Goal: Answer question/provide support: Share knowledge or assist other users

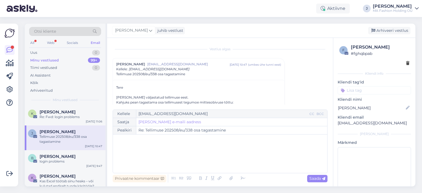
click at [60, 42] on div "All Web Socials Email" at bounding box center [65, 43] width 72 height 9
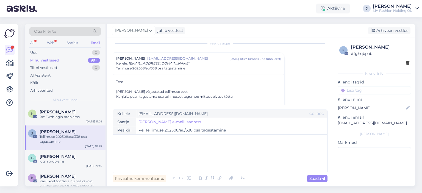
click at [56, 39] on div "All Web Socials Email" at bounding box center [65, 43] width 72 height 9
click at [52, 41] on div "Web" at bounding box center [51, 42] width 10 height 7
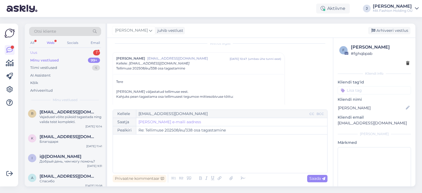
click at [60, 56] on div "Uus 1" at bounding box center [65, 53] width 72 height 8
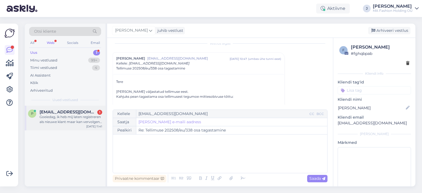
click at [71, 116] on div "Goeiedag, ik heb mij laten registreren als nieuwe klant maar kan vervolgens nie…" at bounding box center [71, 120] width 63 height 10
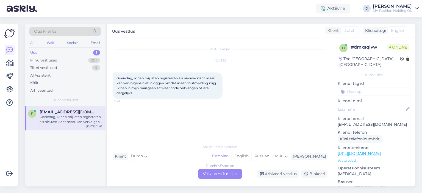
click at [214, 175] on div "Dutch to Estonian Võta vestlus üle" at bounding box center [219, 174] width 43 height 10
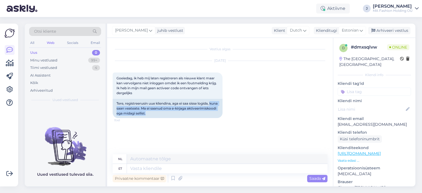
drag, startPoint x: 189, startPoint y: 113, endPoint x: 111, endPoint y: 108, distance: 78.2
click at [112, 107] on div "Vestlus algas [DATE] Goeiedag, ik heb mij laten registreren als nieuwe klant ma…" at bounding box center [220, 112] width 226 height 149
click at [185, 116] on div "Tere, registreerusin uue kliendina, aga ei saa sisse logida, kuna saan veateate…" at bounding box center [168, 108] width 110 height 19
click at [185, 115] on div "Tere, registreerusin uue kliendina, aga ei saa sisse logida, kuna saan veateate…" at bounding box center [168, 108] width 110 height 19
drag, startPoint x: 187, startPoint y: 114, endPoint x: 113, endPoint y: 104, distance: 75.4
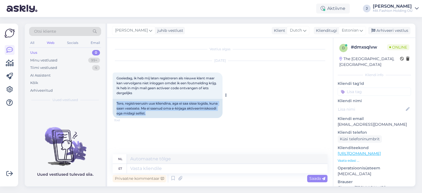
click at [113, 104] on div "Tere, registreerusin uue kliendina, aga ei saa sisse logida, kuna saan veateate…" at bounding box center [168, 108] width 110 height 19
click at [149, 102] on div "Tere, registreerusin uue kliendina, aga ei saa sisse logida, kuna saan veateate…" at bounding box center [168, 108] width 110 height 19
drag, startPoint x: 186, startPoint y: 115, endPoint x: 144, endPoint y: 103, distance: 43.6
click at [141, 104] on div "Tere, registreerusin uue kliendina, aga ei saa sisse logida, kuna saan veateate…" at bounding box center [168, 108] width 110 height 19
click at [351, 31] on span "Estonian" at bounding box center [350, 30] width 17 height 6
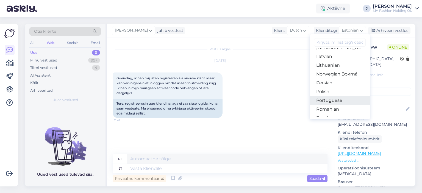
scroll to position [165, 0]
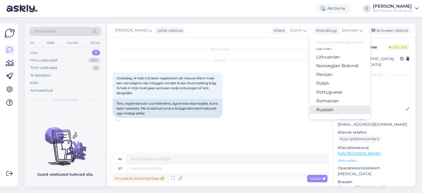
click at [334, 109] on link "Russian" at bounding box center [340, 110] width 60 height 9
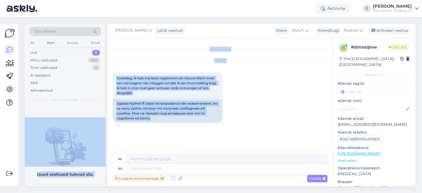
drag, startPoint x: 168, startPoint y: 118, endPoint x: 97, endPoint y: 103, distance: 72.1
click at [97, 103] on div "Otsi kliente All Web Socials Email Uus 0 Minu vestlused 99+ Tiimi vestlused 4 A…" at bounding box center [220, 105] width 391 height 163
click at [139, 115] on div "Здравствуйте! Я зарегистрировался как новый клиент, но не могу войти, потому чт…" at bounding box center [168, 111] width 110 height 24
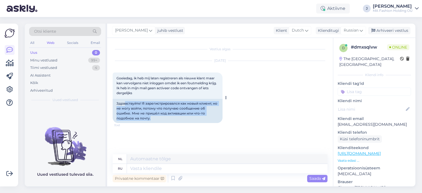
drag, startPoint x: 154, startPoint y: 121, endPoint x: 121, endPoint y: 102, distance: 38.6
click at [121, 103] on div "Здравствуйте! Я зарегистрировался как новый клиент, но не могу войти, потому чт…" at bounding box center [168, 111] width 110 height 24
click at [139, 111] on div "Здравствуйте! Я зарегистрировался как новый клиент, но не могу войти, потому чт…" at bounding box center [168, 111] width 110 height 24
drag, startPoint x: 166, startPoint y: 118, endPoint x: 126, endPoint y: 98, distance: 44.1
click at [127, 98] on div "Goeiedag, ik heb mij laten registreren als nieuwe klant maar kan vervolgens nie…" at bounding box center [168, 98] width 110 height 51
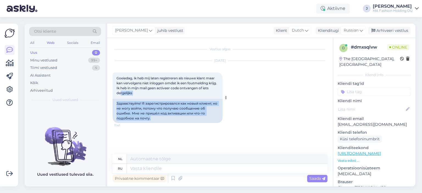
click at [136, 107] on div "Здравствуйте! Я зарегистрировался как новый клиент, но не могу войти, потому чт…" at bounding box center [168, 111] width 110 height 24
drag, startPoint x: 156, startPoint y: 122, endPoint x: 121, endPoint y: 103, distance: 40.0
click at [121, 103] on div "Здравствуйте! Я зарегистрировался как новый клиент, но не могу войти, потому чт…" at bounding box center [168, 111] width 110 height 24
click at [127, 110] on div "Здравствуйте! Я зарегистрировался как новый клиент, но не могу войти, потому чт…" at bounding box center [168, 111] width 110 height 24
drag, startPoint x: 119, startPoint y: 103, endPoint x: 154, endPoint y: 119, distance: 38.6
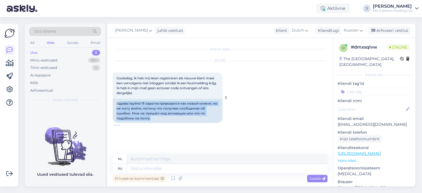
click at [154, 119] on div "Здравствуйте! Я зарегистрировался как новый клиент, но не могу войти, потому чт…" at bounding box center [168, 111] width 110 height 24
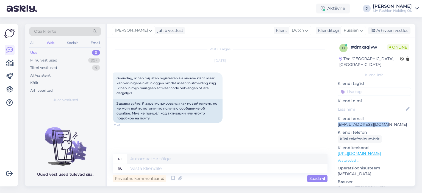
drag, startPoint x: 388, startPoint y: 117, endPoint x: 334, endPoint y: 121, distance: 54.3
click at [334, 121] on div "d # dmxsqlvw Online [GEOGRAPHIC_DATA], [GEOGRAPHIC_DATA] Kliendi info Kliendi t…" at bounding box center [374, 154] width 82 height 232
copy p "[EMAIL_ADDRESS][DOMAIN_NAME]"
click at [357, 35] on div "Russian" at bounding box center [353, 30] width 25 height 9
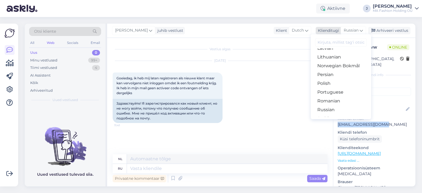
click at [357, 32] on span "Russian" at bounding box center [351, 30] width 15 height 6
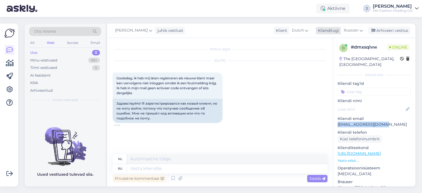
click at [357, 32] on span "Russian" at bounding box center [351, 30] width 15 height 6
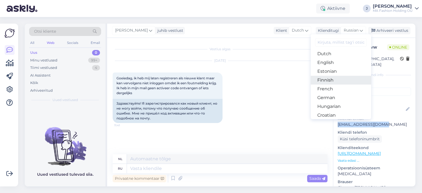
scroll to position [55, 0]
click at [341, 69] on link "Estonian" at bounding box center [341, 70] width 60 height 9
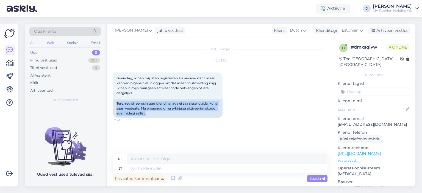
drag, startPoint x: 188, startPoint y: 116, endPoint x: 111, endPoint y: 104, distance: 77.9
click at [111, 104] on div "Vestlus algas [DATE] Goeiedag, ik heb mij laten registreren als nieuwe klant ma…" at bounding box center [220, 112] width 226 height 149
copy div "Tere, registreerusin uue kliendina, aga ei saa sisse logida, kuna saan veateate…"
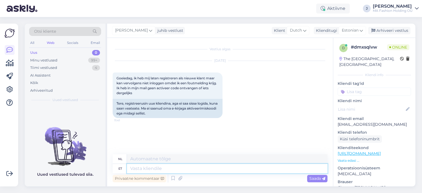
click at [166, 172] on textarea at bounding box center [227, 168] width 201 height 9
click at [350, 29] on span "Estonian" at bounding box center [350, 30] width 17 height 6
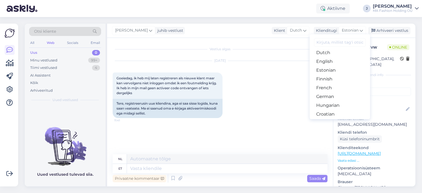
scroll to position [192, 0]
click at [337, 83] on link "Russian" at bounding box center [340, 82] width 60 height 9
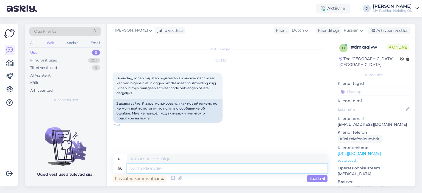
click at [217, 169] on textarea at bounding box center [227, 168] width 201 height 9
click at [216, 168] on textarea at bounding box center [227, 168] width 201 height 9
type textarea "Добрый де"
type textarea "Vriendelijk"
type textarea "Добрый день,"
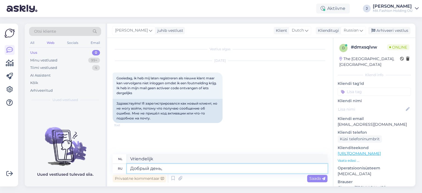
type textarea "Goedemiddag,"
type textarea "Добрый день, я"
type textarea "Goedemiddag, ik"
type textarea "Добрый день, я передада"
type textarea "Goedemiddag, ik heb overgebracht"
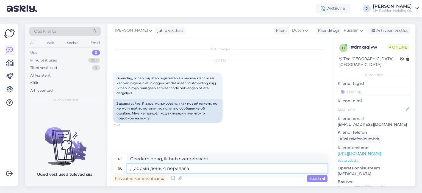
type textarea "Добрый день, я передала"
type textarea "Goedemiddag, ik heb het doorgegeven"
type textarea "Добрый день, я передала ваш п"
type textarea "Goedemiddag, ik heb je doorgegeven"
type textarea "Добрый день, я передала ваш запрос"
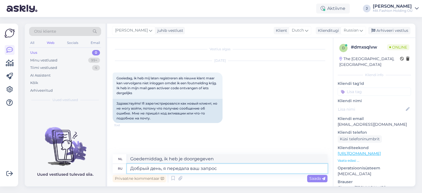
type textarea "Goedemiddag, ik heb uw verzoek doorgestuurd."
type textarea "Добрый день, я передала ваш запрос нашиу"
type textarea "Goedemiddag, ik heb uw verzoek doorgegeven aan onze"
type textarea "Добрый день, я передала ваш запрос нашиму ИТ"
type textarea "Goedemiddag, ik heb uw verzoek doorgestuurd naar onze IT."
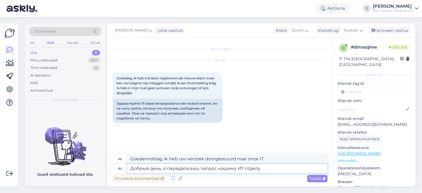
type textarea "Добрый день, я передала ваш запрос нашиму ИТ отделу."
type textarea "Goedemiddag, ik heb uw verzoek doorgegeven aan onze IT-afdeling."
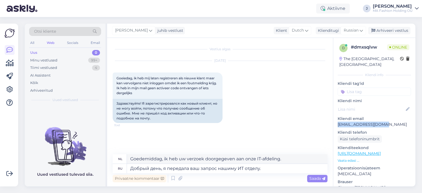
drag, startPoint x: 386, startPoint y: 118, endPoint x: 337, endPoint y: 121, distance: 49.3
click at [337, 121] on div "d # dmxsqlvw Online [GEOGRAPHIC_DATA], [GEOGRAPHIC_DATA] Kliendi info Kliendi t…" at bounding box center [374, 154] width 82 height 232
copy p "[EMAIL_ADDRESS][DOMAIN_NAME]"
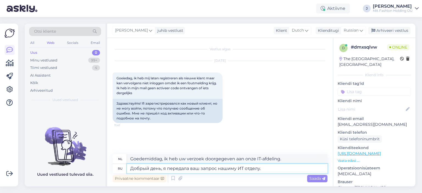
click at [267, 167] on textarea "Добрый день, я передала ваш запрос нашиму ИТ отделу." at bounding box center [227, 168] width 201 height 9
click at [283, 170] on textarea "Добрый день, я передала ваш запрос нашиму ИТ отделу." at bounding box center [227, 168] width 201 height 9
click at [269, 170] on textarea "Добрый день, я передала ваш запрос нашиму ИТ отделу." at bounding box center [227, 168] width 201 height 9
type textarea "Добрый день, я передала ваш запрос нашиму ИТ отделу. Напишу к"
type textarea "Goedemiddag, ik heb uw verzoek doorgestuurd naar onze IT-afdeling. Ik zal u sch…"
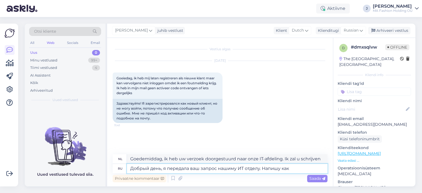
type textarea "Добрый день, я передала ваш запрос нашиму ИТ отделу. Напишу как"
type textarea "Goedemiddag, ik heb uw verzoek doorgestuurd naar onze IT-afdeling. Ik zal u sch…"
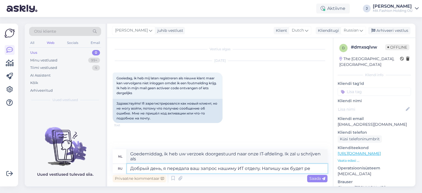
type textarea "Добрый день, я передала ваш запрос нашиму ИТ отделу. Напишу как будет реш"
type textarea "Goedemiddag, ik heb uw verzoek doorgestuurd naar onze IT-afdeling. Ik zal u zo …"
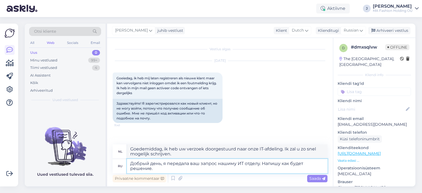
type textarea "Добрый день, я передала ваш запрос нашиму ИТ отделу. Напишу как будет решение."
type textarea "Goedemiddag, ik heb uw verzoek doorgestuurd naar onze IT-afdeling. Ik schrijf u…"
click at [204, 167] on textarea "Добрый день, я передала ваш запрос нашиму ИТ отделу. Напишу как будет решение." at bounding box center [227, 166] width 201 height 14
click at [228, 171] on textarea "Добрый день, я передала ваш запрос нашиму ИТ отделу. Напишу как будет решение." at bounding box center [227, 166] width 201 height 14
click at [240, 167] on textarea "Добрый день, я передала ваш запрос нашиму ИТ отделу. Напишу как будет решение." at bounding box center [227, 166] width 201 height 14
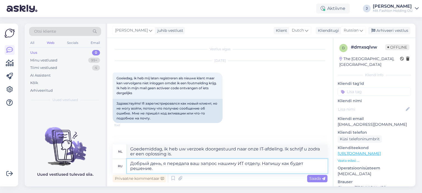
click at [275, 166] on textarea "Добрый день, я передала ваш запрос нашиму ИТ отделу. Напишу как будет решение." at bounding box center [227, 166] width 201 height 14
click at [239, 162] on textarea "Добрый день, я передала ваш запрос нашиму ИТ отделу. Напишу как будет решение." at bounding box center [227, 166] width 201 height 14
click at [243, 168] on textarea "Добрый день, я передала ваш запрос нашиму ИТ отделу. Напишу как будет решение." at bounding box center [227, 166] width 201 height 14
type textarea "Добрый день, я передала ваш запрос нашиму ИТ отделу. Напишу как будет решение."
click at [316, 178] on span "Saada" at bounding box center [318, 178] width 16 height 5
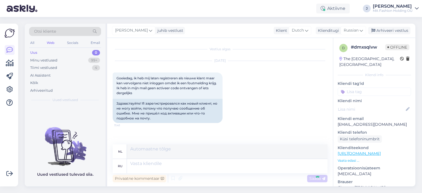
scroll to position [22, 0]
